Goal: Check status: Check status

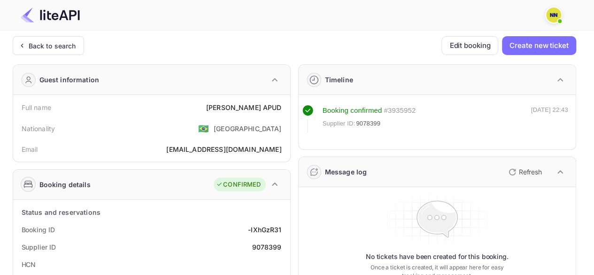
click at [29, 46] on div "Back to search" at bounding box center [52, 46] width 47 height 10
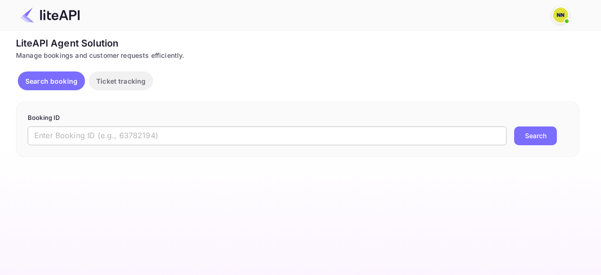
drag, startPoint x: 134, startPoint y: 137, endPoint x: 146, endPoint y: 137, distance: 12.2
click at [134, 137] on input "text" at bounding box center [267, 135] width 479 height 19
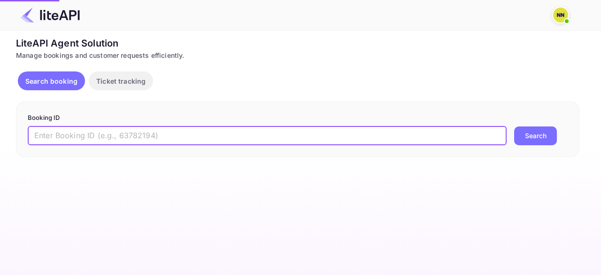
paste input "8783149"
type input "8783149"
click at [530, 135] on button "Search" at bounding box center [535, 135] width 43 height 19
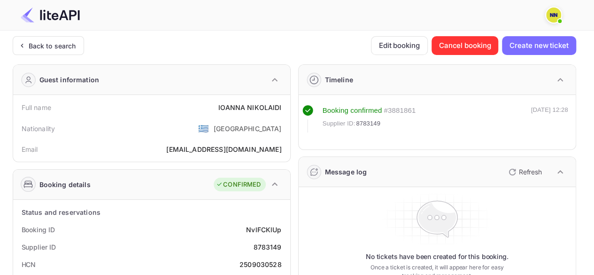
click at [261, 263] on div "2509030528" at bounding box center [260, 264] width 42 height 10
copy div "2509030528"
click at [51, 43] on div "Back to search" at bounding box center [52, 46] width 47 height 10
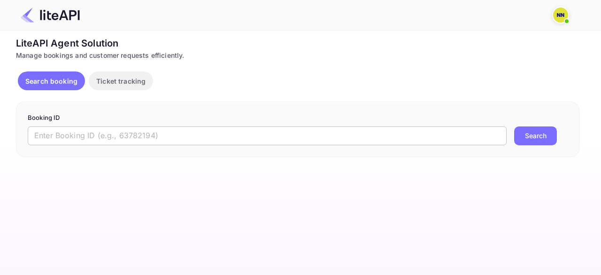
click at [65, 133] on input "text" at bounding box center [267, 135] width 479 height 19
paste input "8751804"
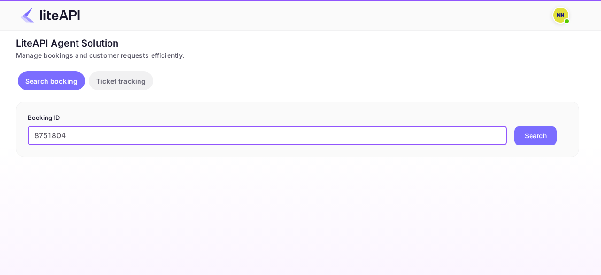
type input "8751804"
click at [530, 135] on button "Search" at bounding box center [535, 135] width 43 height 19
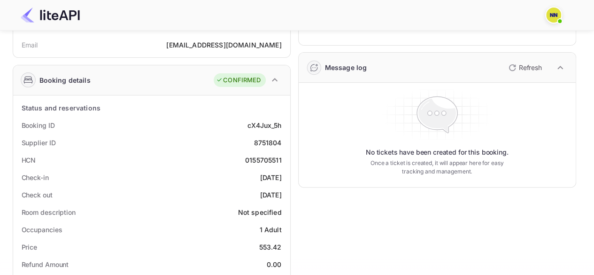
scroll to position [141, 0]
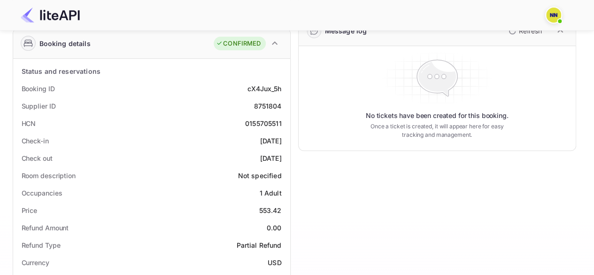
click at [264, 119] on div "0155705511" at bounding box center [263, 123] width 37 height 10
copy div "0155705511"
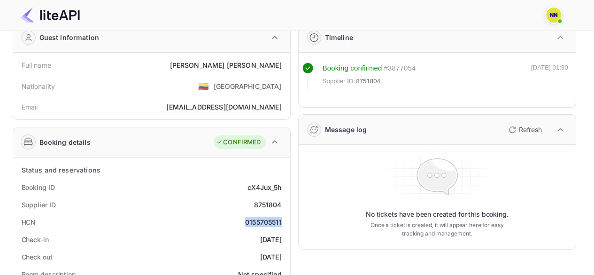
scroll to position [0, 0]
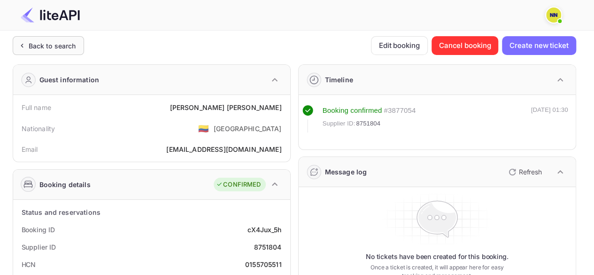
click at [60, 45] on div "Back to search" at bounding box center [52, 46] width 47 height 10
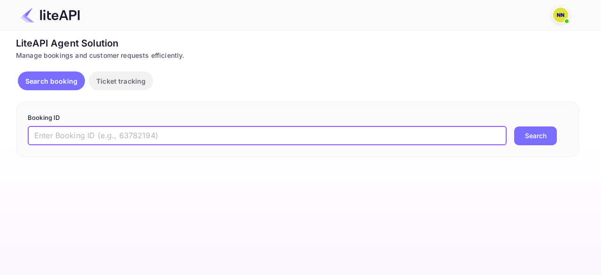
drag, startPoint x: 84, startPoint y: 132, endPoint x: 143, endPoint y: 131, distance: 59.2
click at [84, 131] on input "text" at bounding box center [267, 135] width 479 height 19
paste input "8751437"
type input "8751437"
click at [530, 131] on button "Search" at bounding box center [535, 135] width 43 height 19
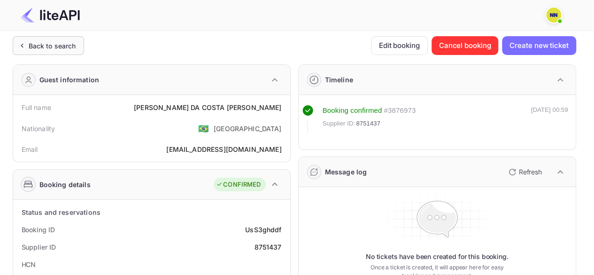
click at [60, 43] on div "Back to search" at bounding box center [52, 46] width 47 height 10
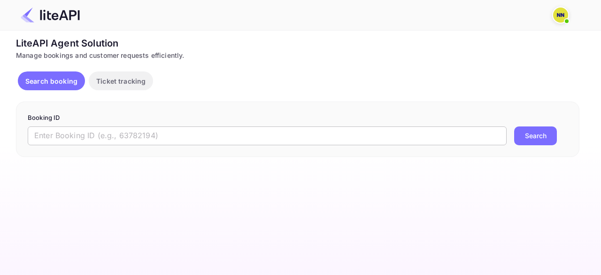
drag, startPoint x: 101, startPoint y: 135, endPoint x: 169, endPoint y: 137, distance: 67.6
click at [101, 135] on input "text" at bounding box center [267, 135] width 479 height 19
paste input "8791304"
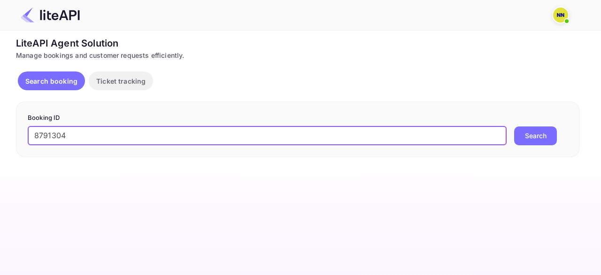
type input "8791304"
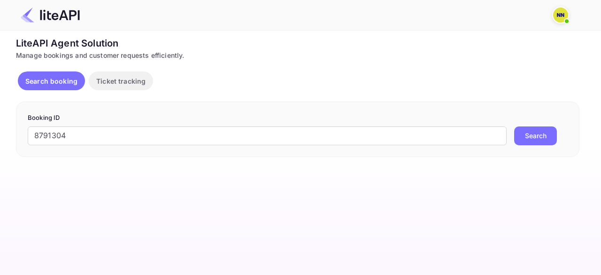
drag, startPoint x: 535, startPoint y: 141, endPoint x: 481, endPoint y: 110, distance: 61.8
click at [534, 141] on button "Search" at bounding box center [535, 135] width 43 height 19
drag, startPoint x: 446, startPoint y: 64, endPoint x: 374, endPoint y: 78, distance: 73.7
click at [445, 64] on div "LiteAPI Agent Solution Manage bookings and customer requests efficiently. Searc…" at bounding box center [297, 96] width 563 height 121
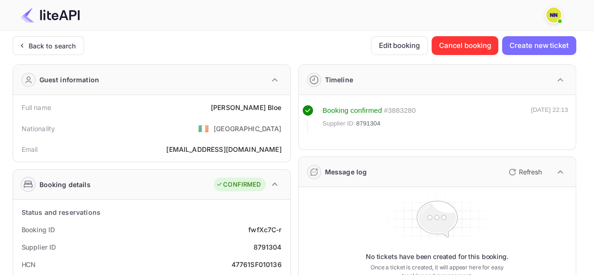
click at [254, 261] on div "47761SF010136" at bounding box center [256, 264] width 50 height 10
copy div "47761SF010136"
click at [49, 44] on div "Back to search" at bounding box center [52, 46] width 47 height 10
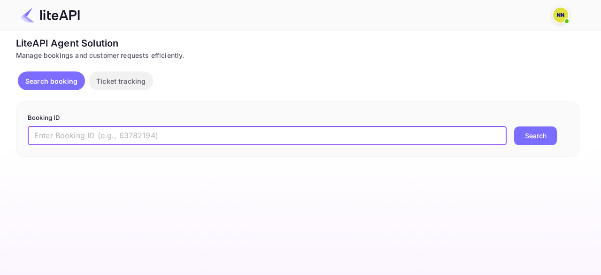
click at [89, 128] on input "text" at bounding box center [267, 135] width 479 height 19
paste input "7385521"
type input "7385521"
click at [531, 132] on button "Search" at bounding box center [535, 135] width 43 height 19
